Goal: Information Seeking & Learning: Learn about a topic

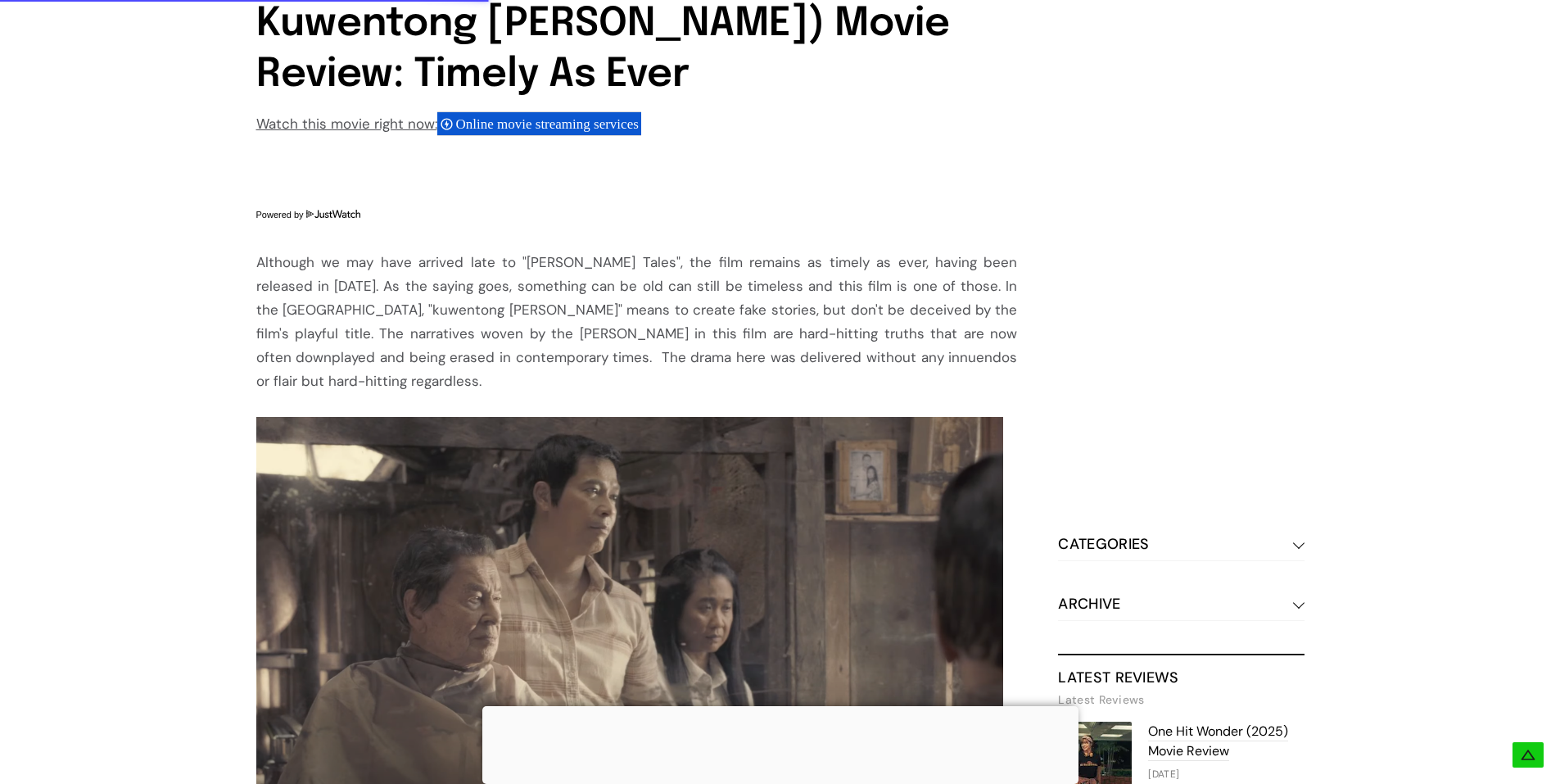
scroll to position [1228, 0]
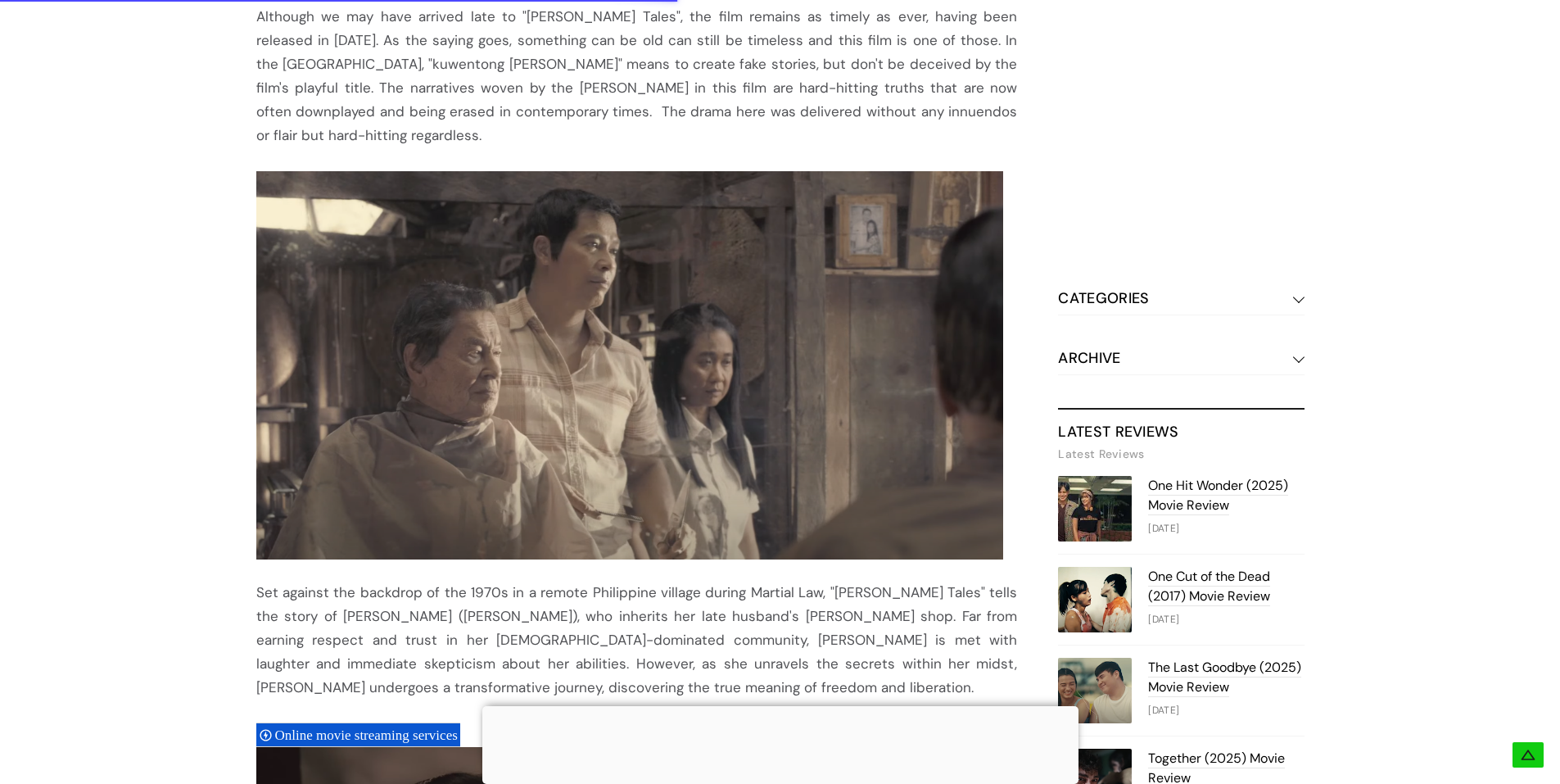
click at [144, 385] on div "[PERSON_NAME] Tales [PERSON_NAME] drama [PERSON_NAME] Tales (Mga Kuwentong [PER…" at bounding box center [780, 541] width 1560 height 3292
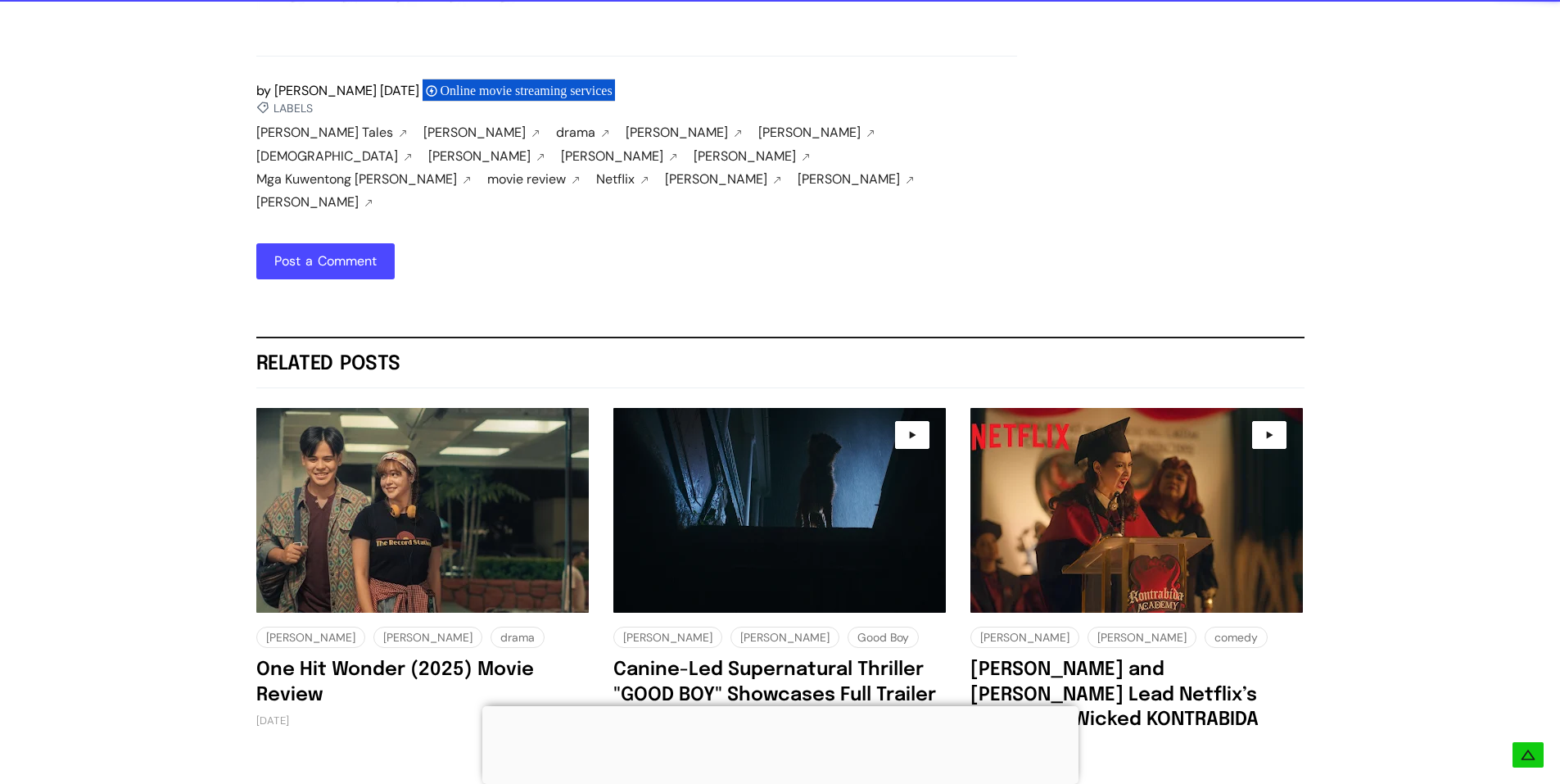
scroll to position [2703, 0]
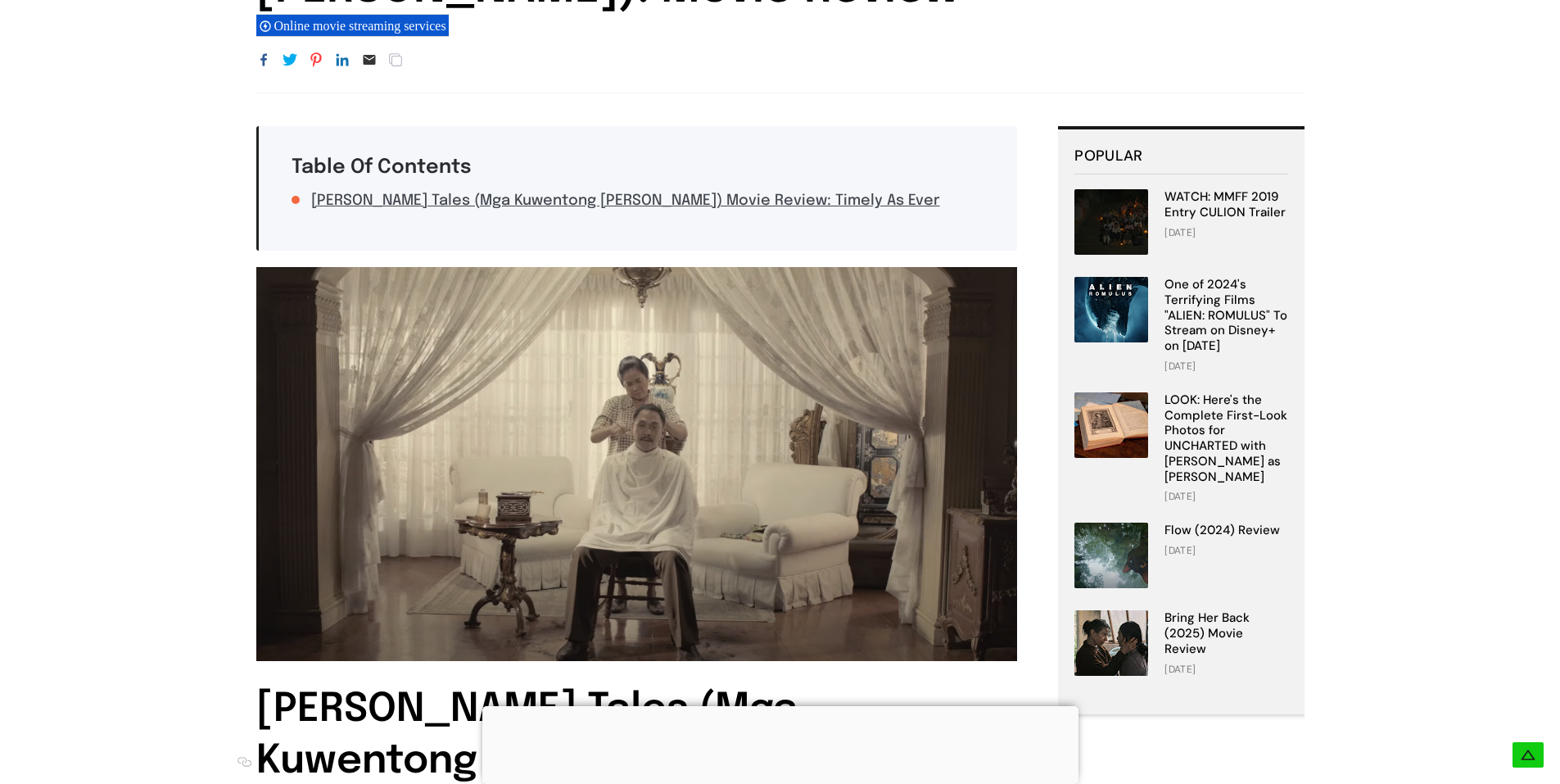
scroll to position [737, 0]
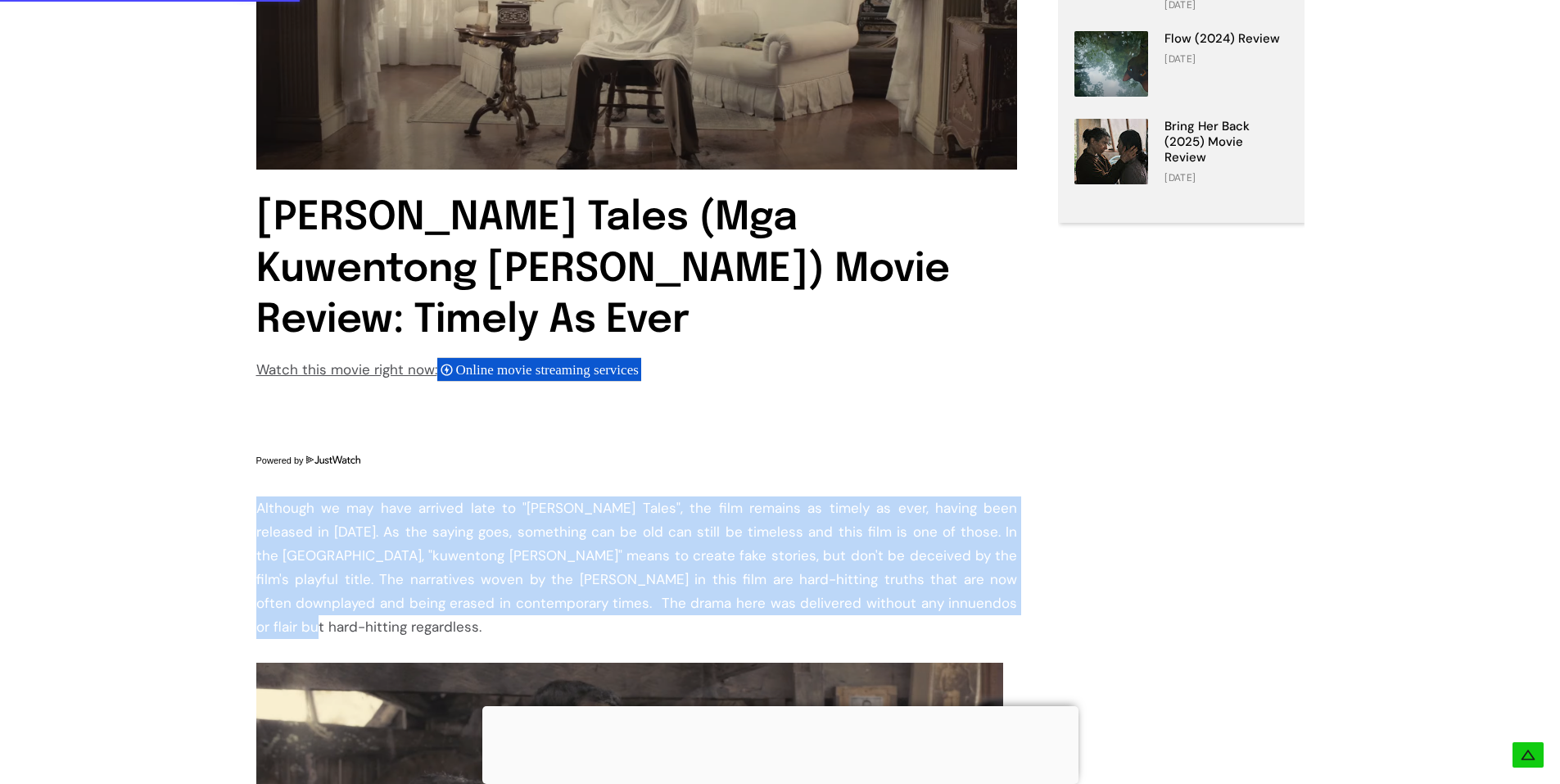
drag, startPoint x: 247, startPoint y: 506, endPoint x: 984, endPoint y: 603, distance: 743.4
copy div "Although we may have arrived late to "[PERSON_NAME] Tales", the film remains as…"
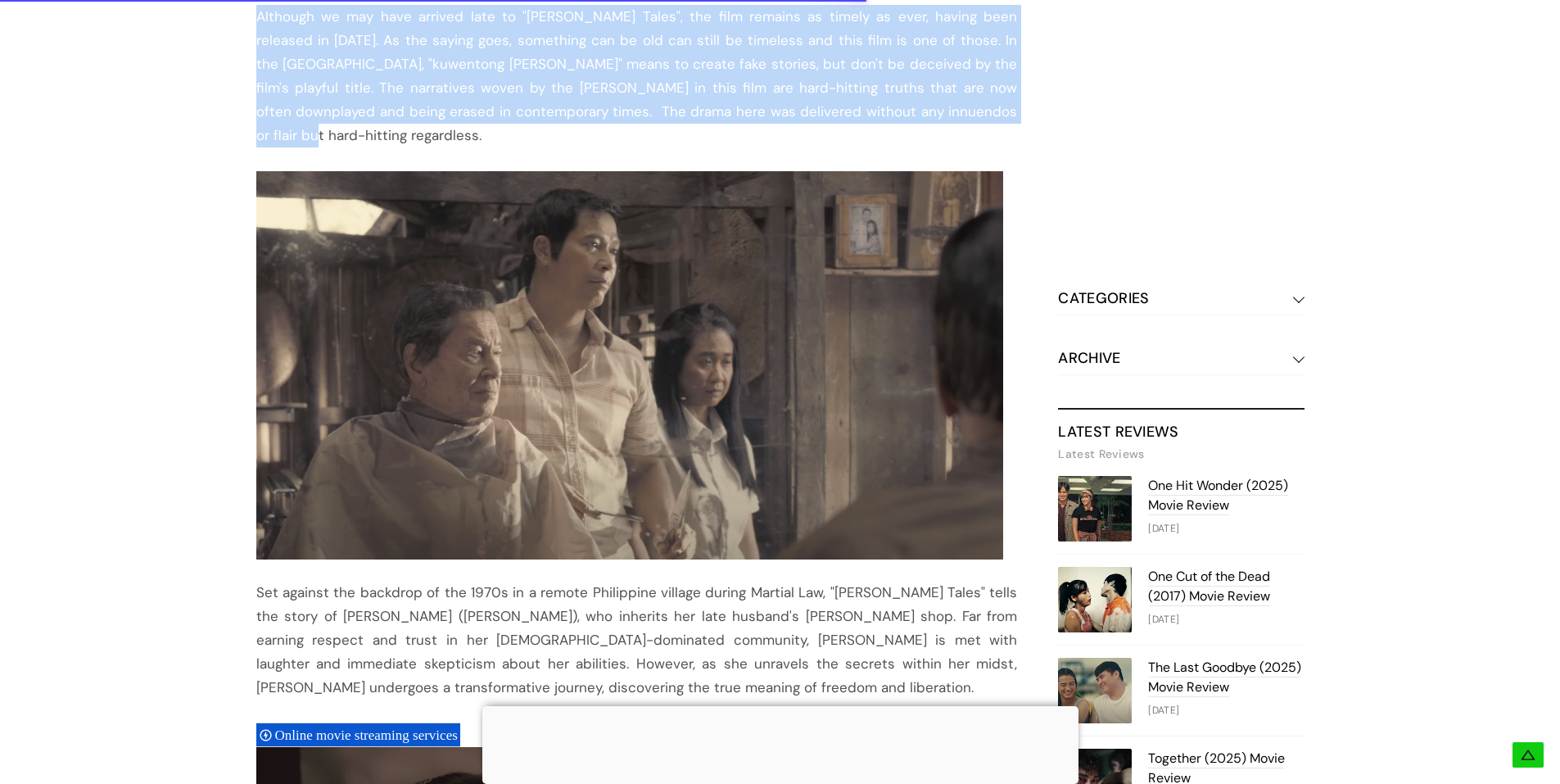
scroll to position [1474, 0]
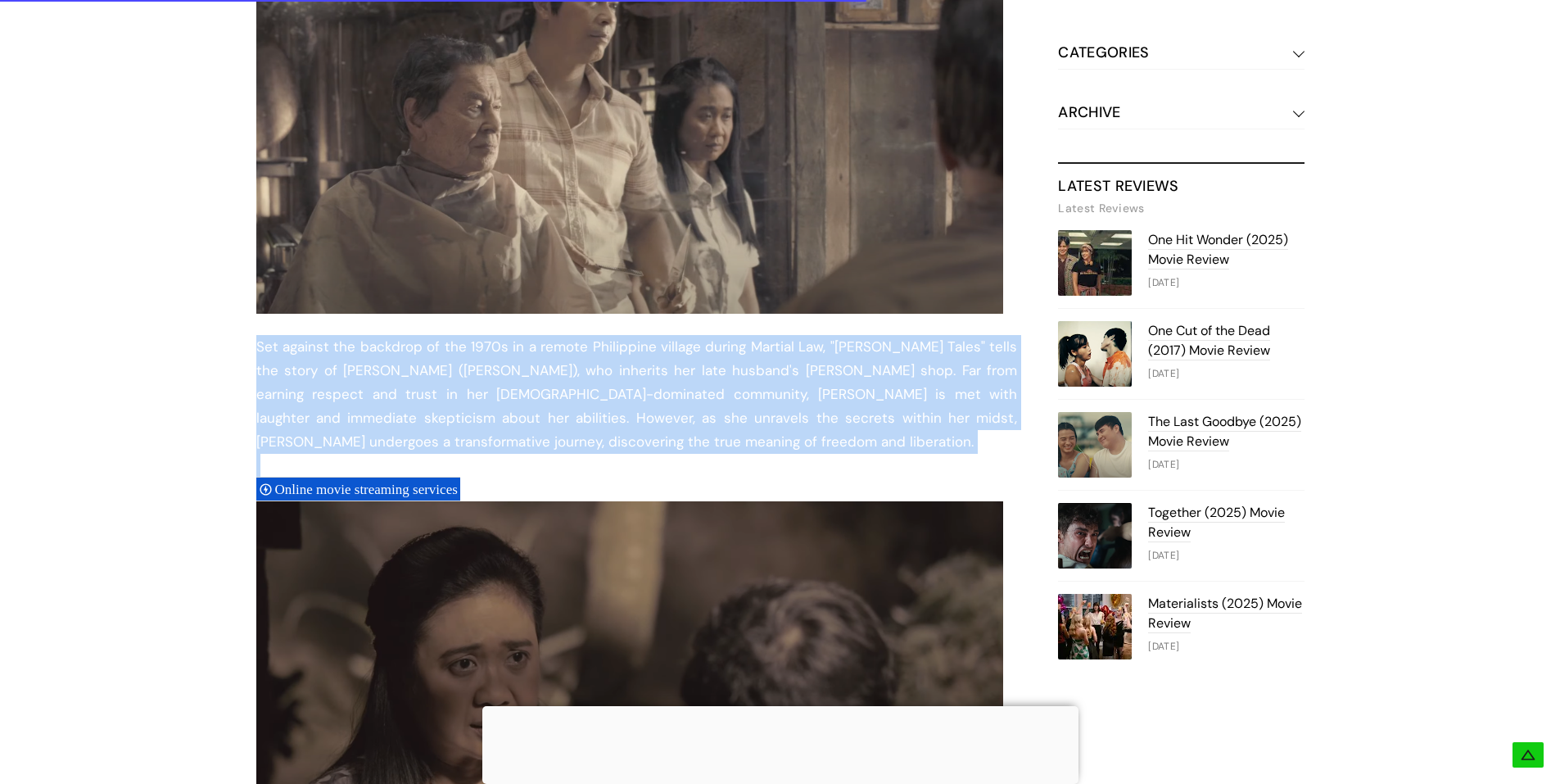
drag, startPoint x: 245, startPoint y: 318, endPoint x: 822, endPoint y: 435, distance: 588.7
click at [822, 435] on div "Table Of Contents [PERSON_NAME] Tales (Mga Kuwentong [PERSON_NAME]) Movie Revie…" at bounding box center [780, 419] width 1146 height 3044
copy div "Set against the backdrop of the 1970s in a remote Philippine village during Mar…"
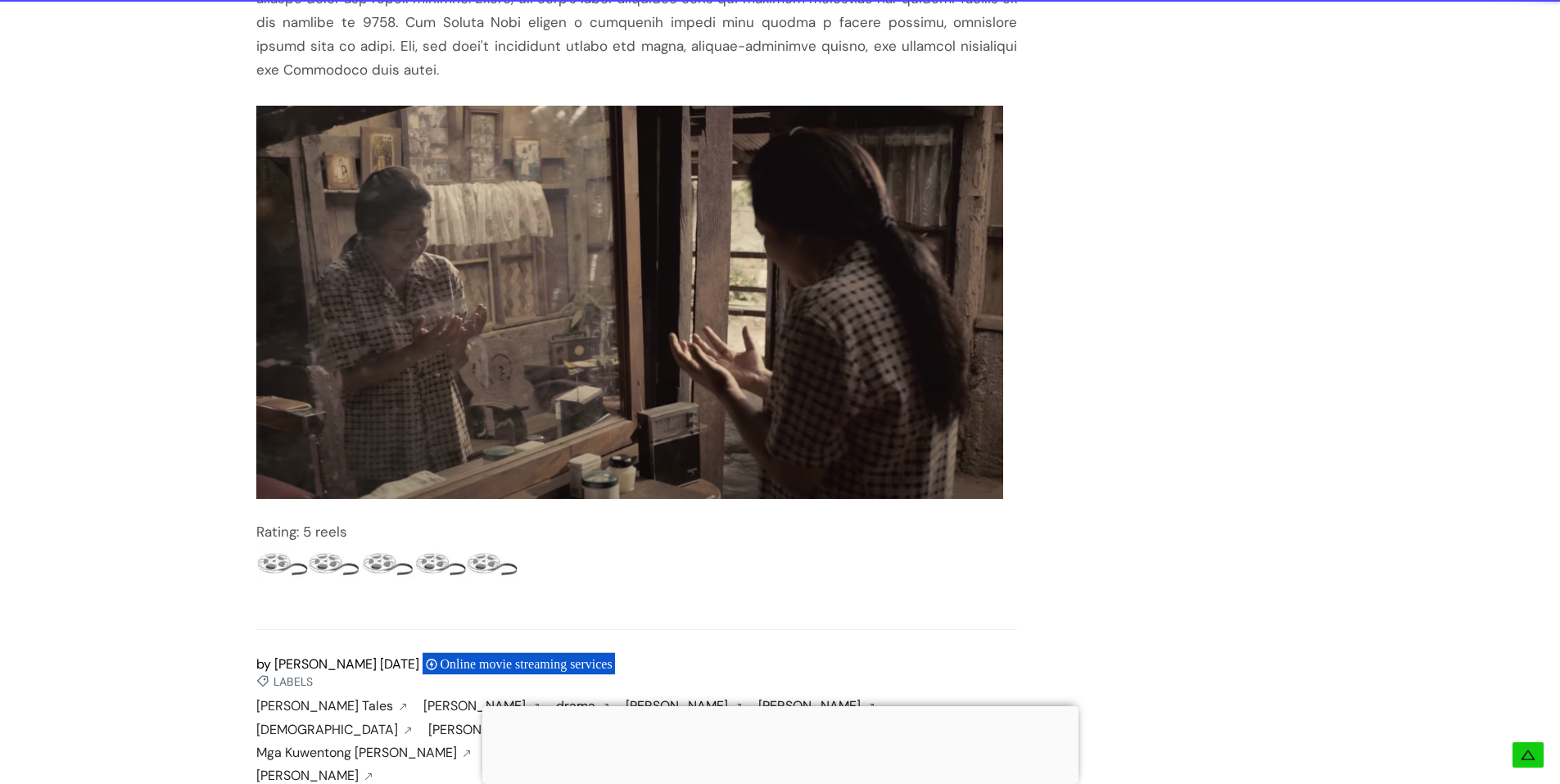
scroll to position [2211, 0]
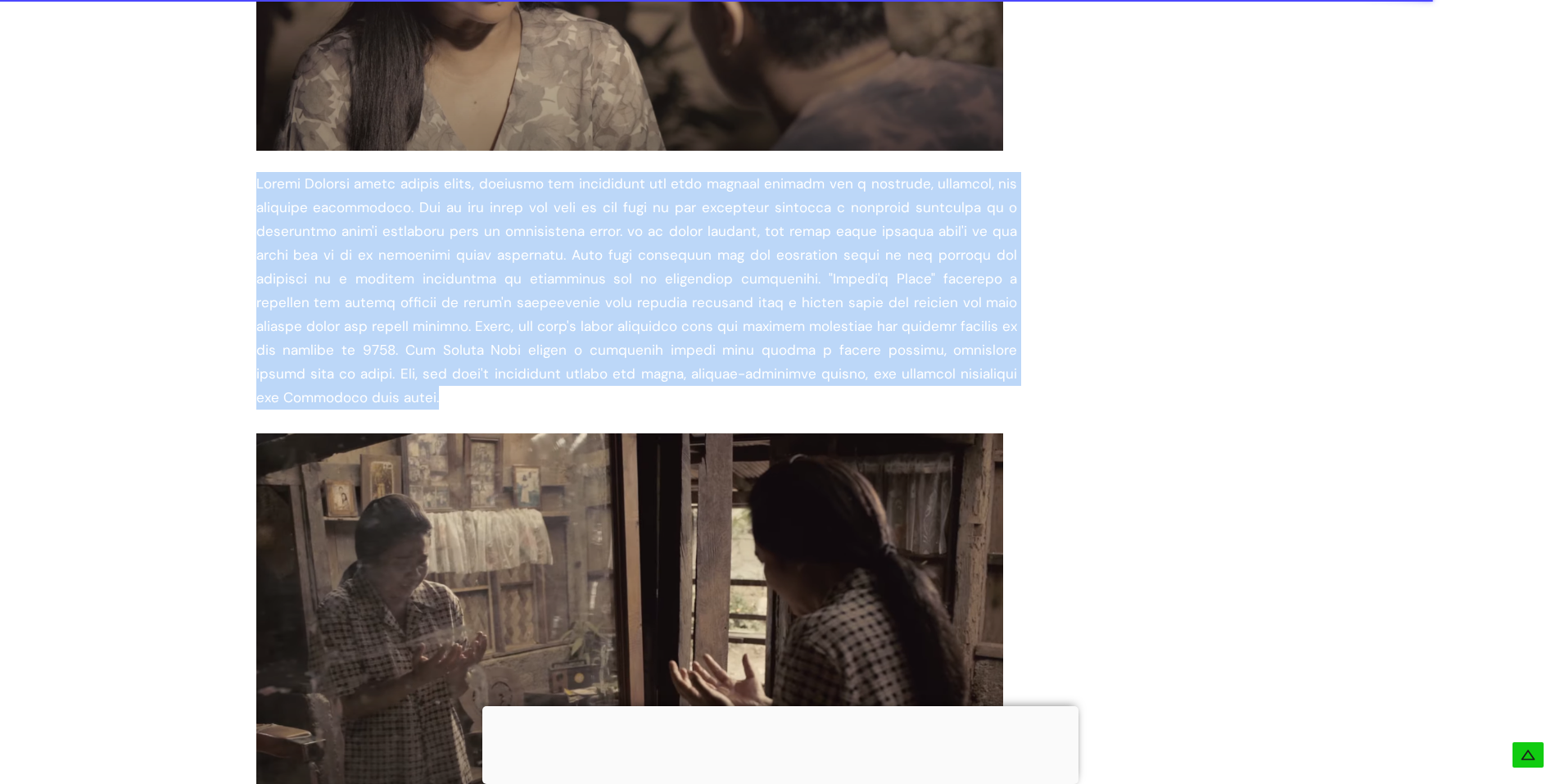
drag, startPoint x: 345, startPoint y: 369, endPoint x: 231, endPoint y: 163, distance: 235.4
copy div "[PERSON_NAME] takes center stage, shedding her boisterous and loud comedic pers…"
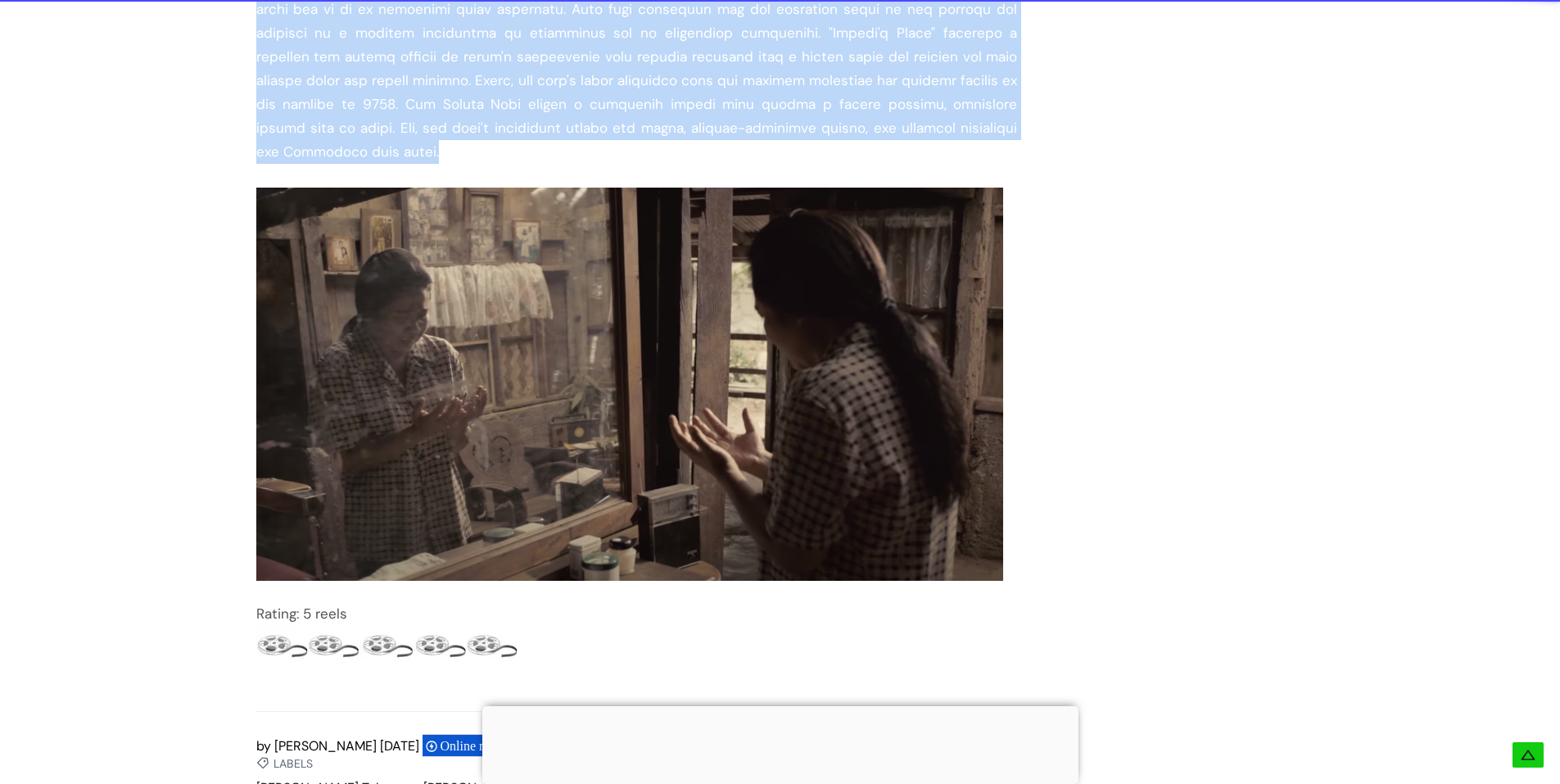
scroll to position [2703, 0]
